Goal: Task Accomplishment & Management: Use online tool/utility

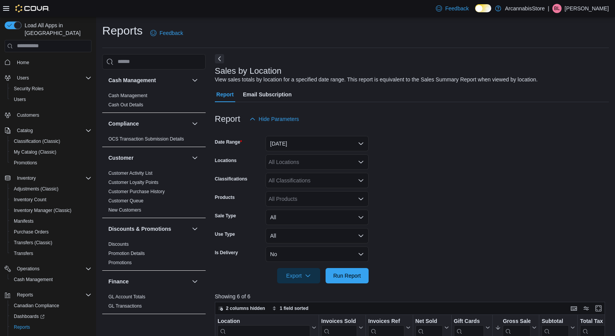
scroll to position [481, 0]
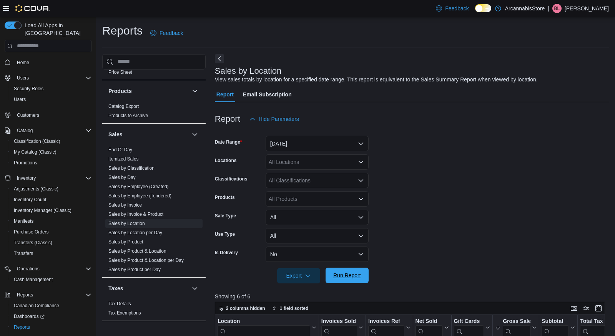
click at [358, 277] on span "Run Report" at bounding box center [347, 276] width 28 height 8
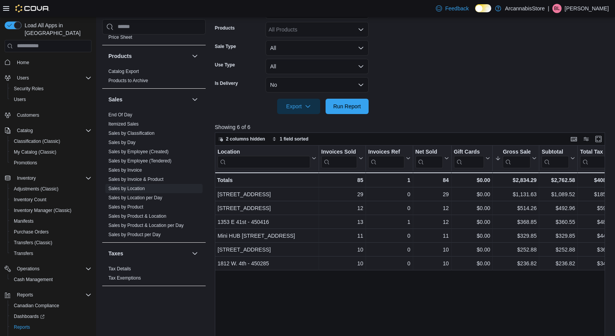
scroll to position [171, 0]
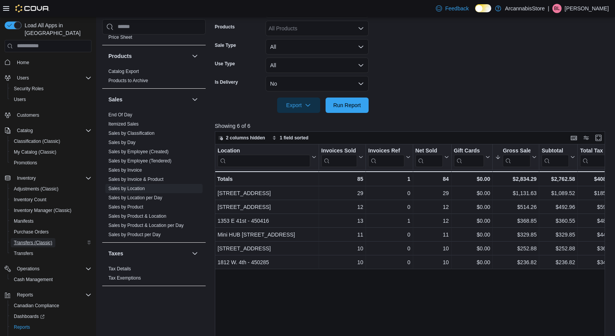
click at [22, 240] on span "Transfers (Classic)" at bounding box center [33, 243] width 38 height 6
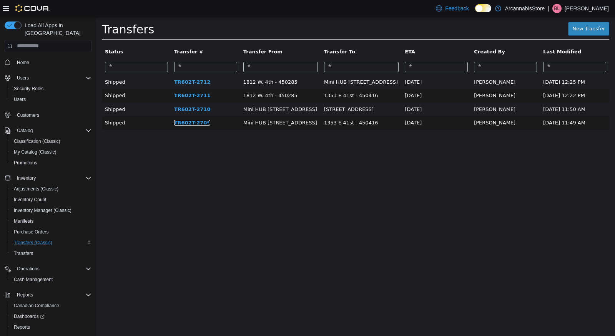
click at [183, 121] on link "TR602T-2709" at bounding box center [192, 122] width 37 height 6
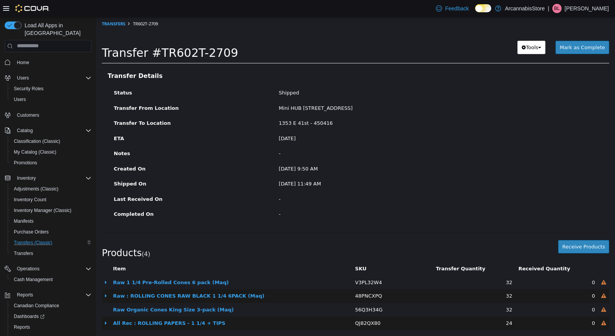
scroll to position [1, 0]
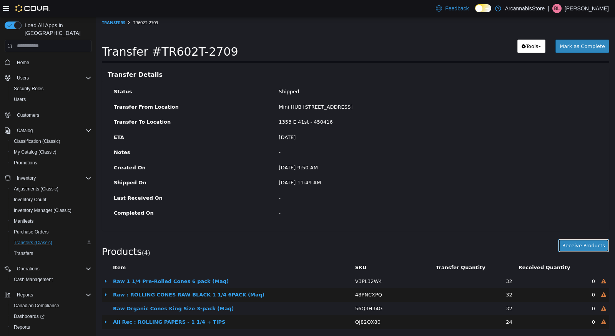
click at [584, 244] on button "Receive Products" at bounding box center [583, 246] width 51 height 14
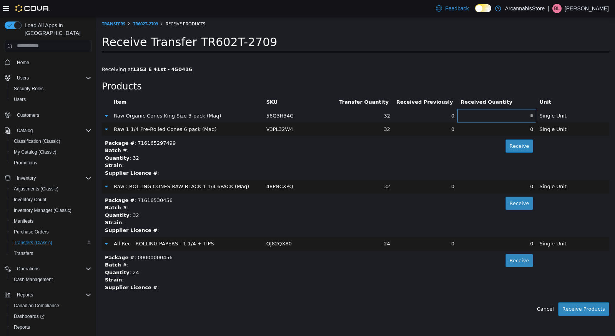
click at [497, 116] on input "text" at bounding box center [496, 116] width 79 height 6
type input "**"
click at [514, 146] on button "Receive" at bounding box center [519, 146] width 28 height 14
click at [518, 202] on button "Receive" at bounding box center [519, 203] width 28 height 14
click at [513, 260] on button "Receive" at bounding box center [519, 261] width 28 height 14
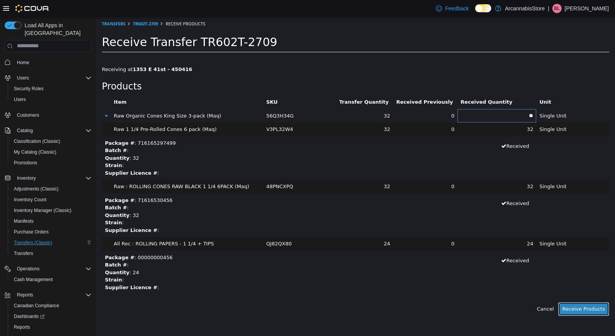
click at [594, 312] on button "Receive Products" at bounding box center [583, 309] width 51 height 14
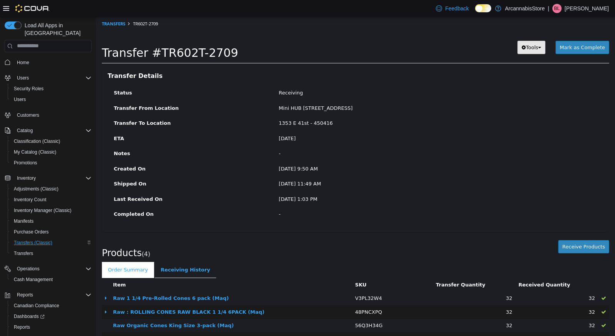
click at [529, 45] on span "Tools" at bounding box center [532, 47] width 12 height 6
click at [511, 72] on h3 "Transfer Details" at bounding box center [356, 75] width 496 height 7
click at [511, 66] on div "Transfer #TR602T-2709 Preparing Download... Tools PDF Download [PERSON_NAME] as…" at bounding box center [355, 49] width 519 height 38
click at [526, 45] on icon "button" at bounding box center [523, 47] width 4 height 5
click at [519, 60] on span "PDF Download" at bounding box center [511, 62] width 39 height 6
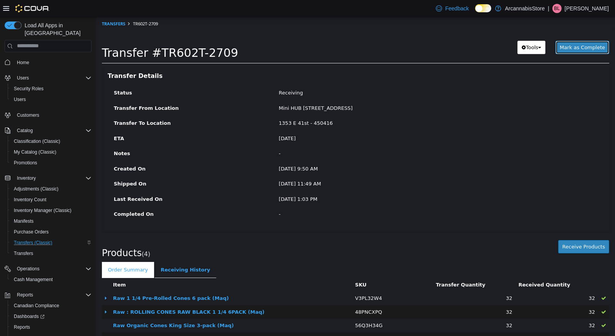
click at [592, 48] on span "Mark as Complete" at bounding box center [581, 47] width 45 height 6
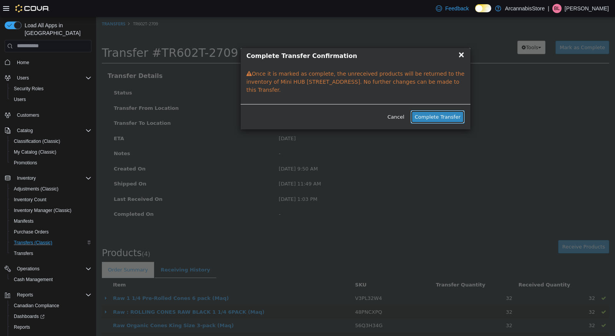
click at [446, 118] on button "Complete Transfer" at bounding box center [437, 117] width 54 height 14
